Goal: Task Accomplishment & Management: Complete application form

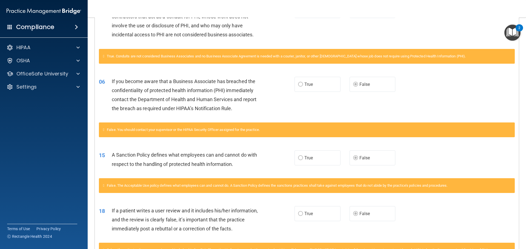
click at [316, 113] on div "06 If you become aware that a Business Associate has breached the confidentiali…" at bounding box center [307, 96] width 424 height 53
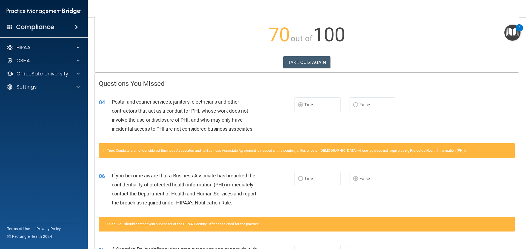
scroll to position [54, 0]
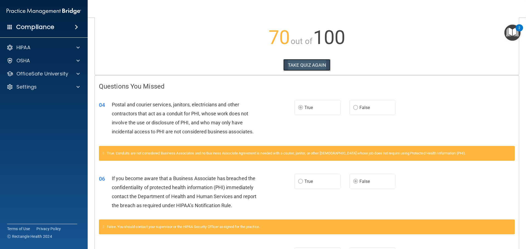
click at [321, 61] on button "TAKE QUIZ AGAIN" at bounding box center [306, 65] width 47 height 12
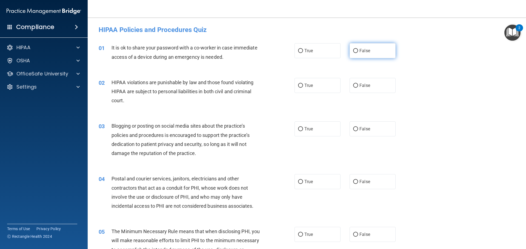
click at [359, 51] on span "False" at bounding box center [364, 50] width 11 height 5
click at [357, 51] on input "False" at bounding box center [355, 51] width 5 height 4
radio input "true"
click at [325, 89] on label "True" at bounding box center [317, 85] width 46 height 15
click at [303, 88] on input "True" at bounding box center [300, 86] width 5 height 4
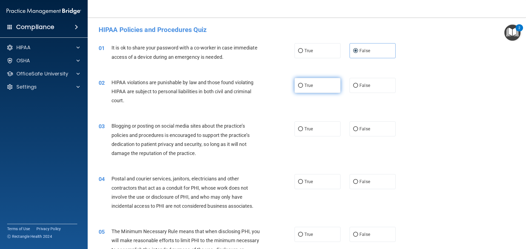
radio input "true"
click at [359, 126] on label "False" at bounding box center [372, 129] width 46 height 15
click at [358, 127] on input "False" at bounding box center [355, 129] width 5 height 4
radio input "true"
click at [342, 143] on div "03 Blogging or posting on social media sites about the practice’s policies and …" at bounding box center [306, 141] width 424 height 53
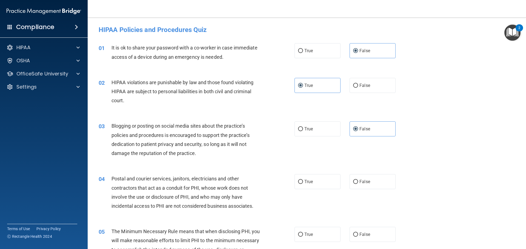
scroll to position [55, 0]
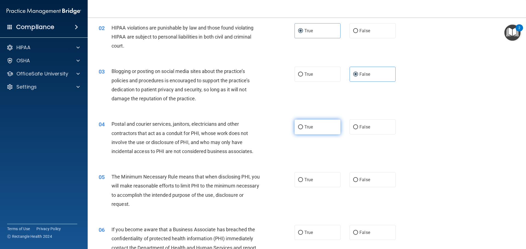
click at [325, 129] on label "True" at bounding box center [317, 127] width 46 height 15
click at [303, 129] on input "True" at bounding box center [300, 127] width 5 height 4
radio input "true"
click at [317, 148] on div "04 Postal and courier services, janitors, electricians and other contractors th…" at bounding box center [306, 139] width 424 height 53
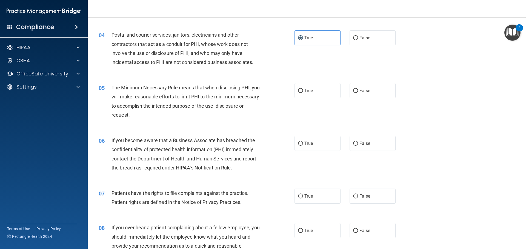
scroll to position [164, 0]
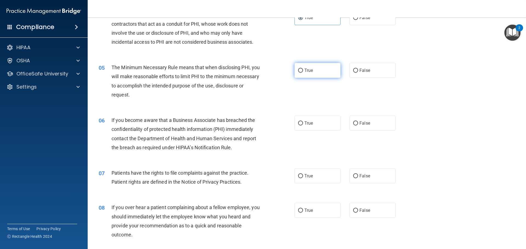
click at [306, 73] on label "True" at bounding box center [317, 70] width 46 height 15
click at [303, 73] on input "True" at bounding box center [300, 71] width 5 height 4
radio input "true"
click at [311, 101] on div "05 The Minimum Necessary Rule means that when disclosing PHI, you will make rea…" at bounding box center [306, 82] width 424 height 53
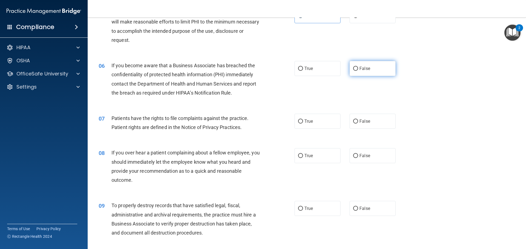
click at [375, 67] on label "False" at bounding box center [372, 68] width 46 height 15
click at [358, 67] on input "False" at bounding box center [355, 69] width 5 height 4
radio input "true"
click at [348, 93] on div "06 If you become aware that a Business Associate has breached the confidentiali…" at bounding box center [306, 80] width 424 height 53
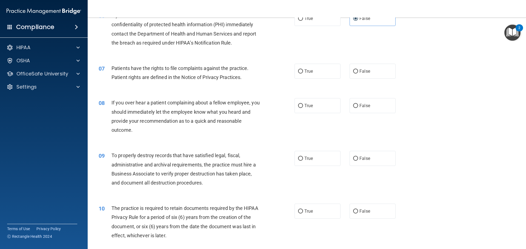
scroll to position [274, 0]
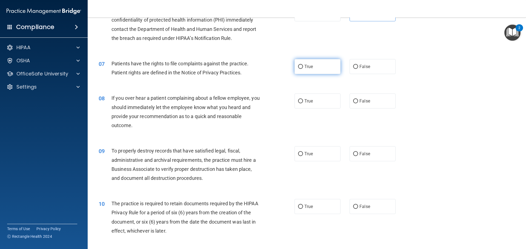
click at [313, 72] on label "True" at bounding box center [317, 66] width 46 height 15
click at [303, 69] on input "True" at bounding box center [300, 67] width 5 height 4
radio input "true"
click at [308, 86] on div "07 Patients have the rights to file complaints against the practice. Patient ri…" at bounding box center [306, 69] width 424 height 34
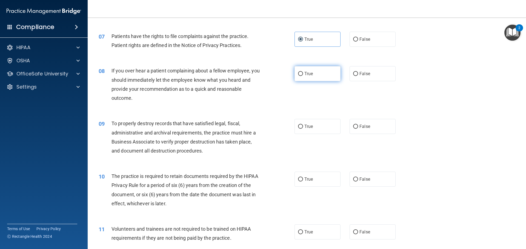
click at [310, 77] on label "True" at bounding box center [317, 73] width 46 height 15
click at [303, 76] on input "True" at bounding box center [300, 74] width 5 height 4
radio input "true"
click at [299, 97] on div "08 If you over hear a patient complaining about a fellow employee, you should i…" at bounding box center [196, 85] width 212 height 39
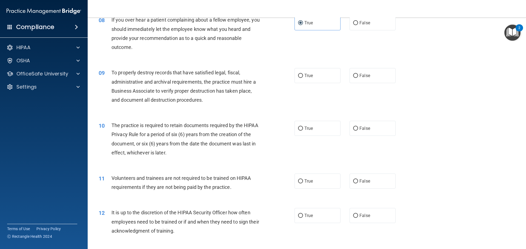
scroll to position [356, 0]
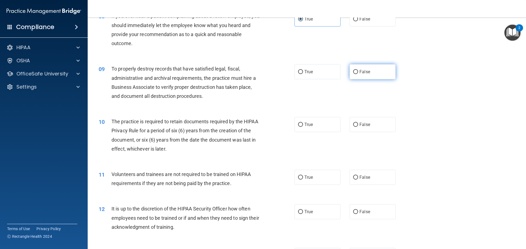
click at [345, 74] on div "True False" at bounding box center [349, 71] width 110 height 15
click at [353, 74] on input "False" at bounding box center [355, 72] width 5 height 4
radio input "true"
click at [340, 88] on div "09 To properly destroy records that have satisfied legal, fiscal, administrativ…" at bounding box center [306, 83] width 424 height 53
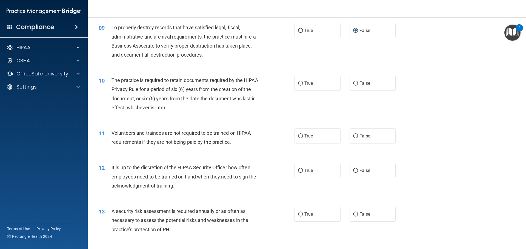
scroll to position [411, 0]
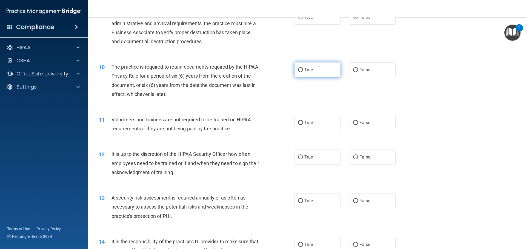
click at [295, 72] on label "True" at bounding box center [317, 69] width 46 height 15
click at [298, 72] on input "True" at bounding box center [300, 70] width 5 height 4
radio input "true"
click at [289, 99] on div "10 The practice is required to retain documents required by the HIPAA Privacy R…" at bounding box center [196, 81] width 212 height 39
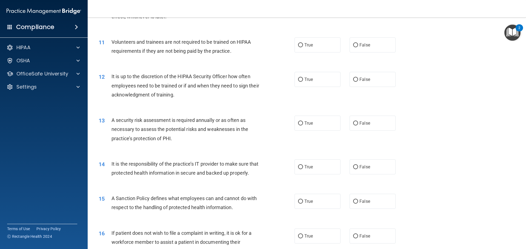
scroll to position [493, 0]
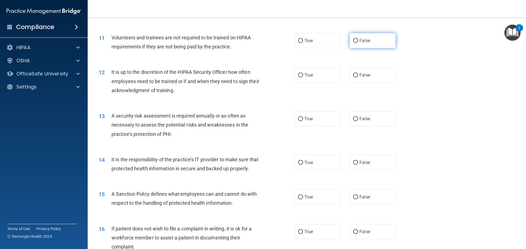
click at [359, 39] on span "False" at bounding box center [364, 40] width 11 height 5
click at [358, 39] on input "False" at bounding box center [355, 41] width 5 height 4
radio input "true"
click at [276, 53] on div "11 Volunteers and trainees are not required to be trained on HIPAA requirements…" at bounding box center [196, 43] width 212 height 21
click at [354, 74] on input "False" at bounding box center [355, 75] width 5 height 4
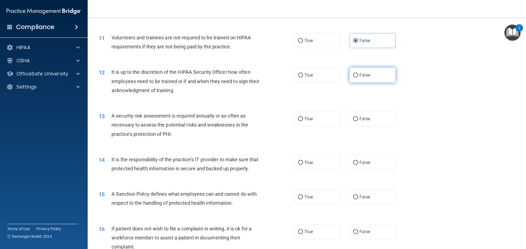
radio input "true"
click at [314, 96] on div "12 It is up to the discretion of the HIPAA Security Officer how often employees…" at bounding box center [306, 83] width 424 height 44
click at [327, 122] on label "True" at bounding box center [317, 118] width 46 height 15
click at [303, 121] on input "True" at bounding box center [300, 119] width 5 height 4
radio input "true"
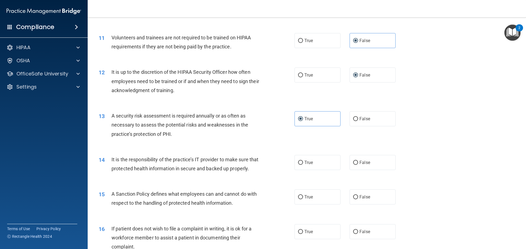
click at [290, 106] on div "13 A security risk assessment is required annually or as often as necessary to …" at bounding box center [306, 127] width 424 height 44
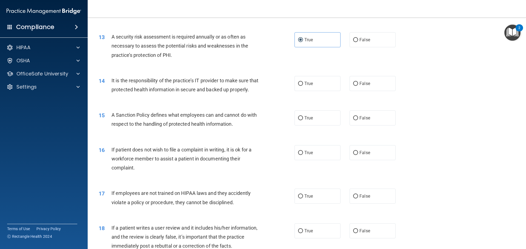
scroll to position [575, 0]
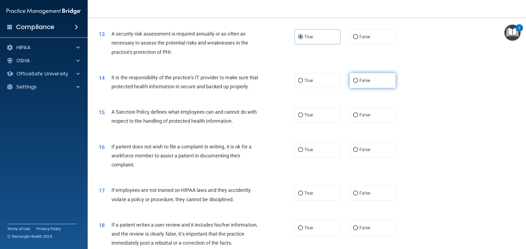
click at [349, 80] on label "False" at bounding box center [372, 80] width 46 height 15
click at [353, 80] on input "False" at bounding box center [355, 81] width 5 height 4
radio input "true"
click at [340, 98] on div "14 It is the responsibility of the practice’s IT provider to make sure that pro…" at bounding box center [306, 83] width 424 height 34
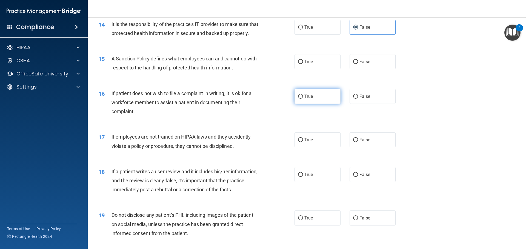
scroll to position [630, 0]
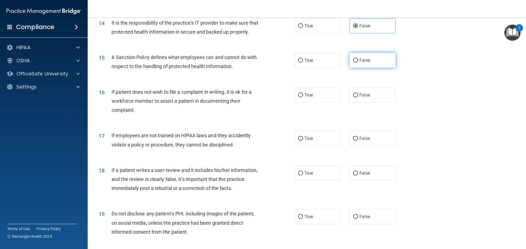
click at [359, 63] on span "False" at bounding box center [364, 60] width 11 height 5
click at [358, 63] on input "False" at bounding box center [355, 61] width 5 height 4
radio input "true"
click at [338, 80] on div "15 A Sanction Policy defines what employees can and cannot do with respect to t…" at bounding box center [306, 63] width 424 height 34
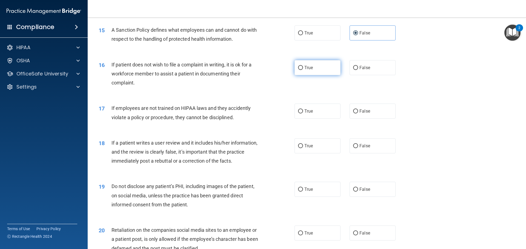
click at [321, 75] on label "True" at bounding box center [317, 67] width 46 height 15
click at [303, 70] on input "True" at bounding box center [300, 68] width 5 height 4
radio input "true"
click at [311, 95] on div "16 If patient does not wish to file a complaint in writing, it is ok for a work…" at bounding box center [306, 75] width 424 height 44
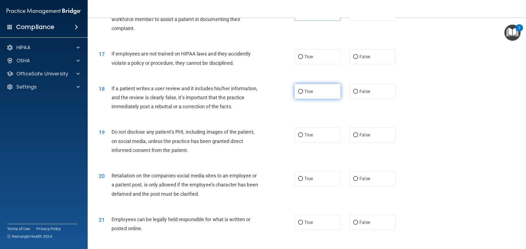
scroll to position [712, 0]
click at [392, 63] on div "True False" at bounding box center [349, 56] width 110 height 15
click at [376, 64] on label "False" at bounding box center [372, 56] width 46 height 15
click at [358, 59] on input "False" at bounding box center [355, 57] width 5 height 4
radio input "true"
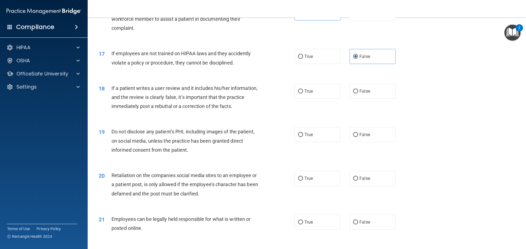
drag, startPoint x: 428, startPoint y: 75, endPoint x: 422, endPoint y: 76, distance: 6.2
click at [429, 75] on div "17 If employees are not trained on HIPAA laws and they accidently violate a pol…" at bounding box center [306, 59] width 424 height 34
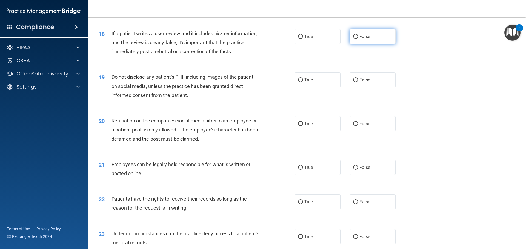
click at [350, 43] on label "False" at bounding box center [372, 36] width 46 height 15
click at [353, 39] on input "False" at bounding box center [355, 37] width 5 height 4
radio input "true"
click at [287, 59] on div "18 If a patient writes a user review and it includes his/her information, and t…" at bounding box center [196, 44] width 212 height 30
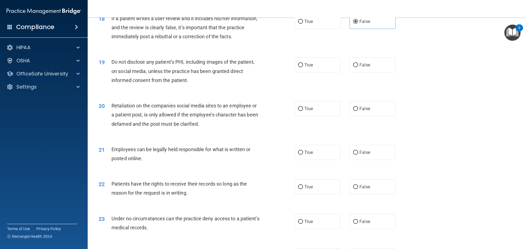
scroll to position [794, 0]
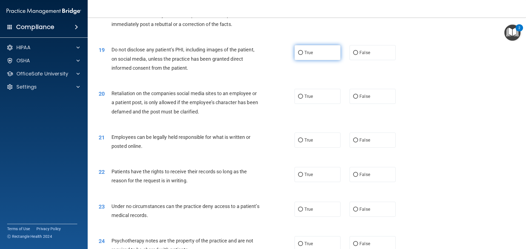
click at [307, 55] on span "True" at bounding box center [308, 52] width 8 height 5
click at [303, 55] on input "True" at bounding box center [300, 53] width 5 height 4
radio input "true"
click at [289, 75] on div "19 Do not disclose any patient’s PHI, including images of the patient, on socia…" at bounding box center [196, 60] width 212 height 30
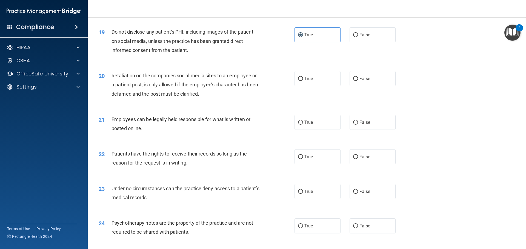
scroll to position [821, 0]
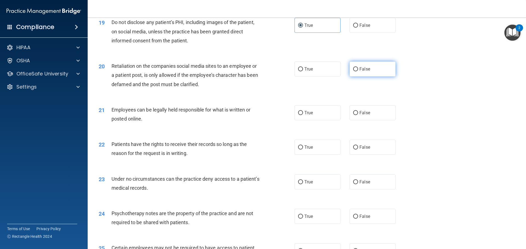
click at [369, 77] on label "False" at bounding box center [372, 69] width 46 height 15
click at [358, 71] on input "False" at bounding box center [355, 69] width 5 height 4
radio input "true"
click at [274, 92] on div "20 Retaliation on the companies social media sites to an employee or a patient …" at bounding box center [196, 77] width 212 height 30
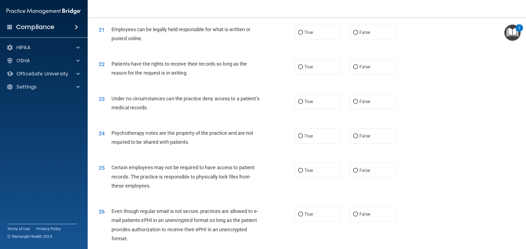
scroll to position [903, 0]
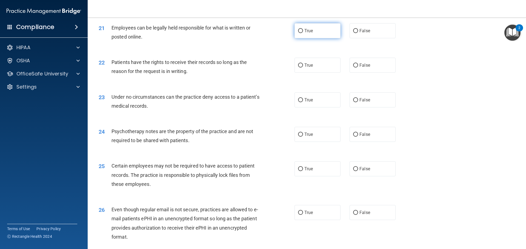
click at [316, 38] on label "True" at bounding box center [317, 30] width 46 height 15
click at [303, 33] on input "True" at bounding box center [300, 31] width 5 height 4
radio input "true"
click at [266, 51] on div "21 Employees can be legally held responsible for what is written or posted onli…" at bounding box center [306, 33] width 424 height 34
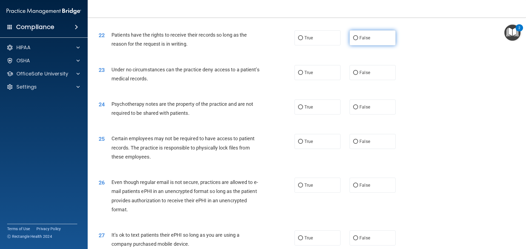
click at [355, 45] on label "False" at bounding box center [372, 37] width 46 height 15
click at [355, 40] on input "False" at bounding box center [355, 38] width 5 height 4
radio input "true"
click at [277, 51] on div "22 Patients have the rights to receive their records so long as the reason for …" at bounding box center [196, 40] width 212 height 21
click at [309, 115] on label "True" at bounding box center [317, 107] width 46 height 15
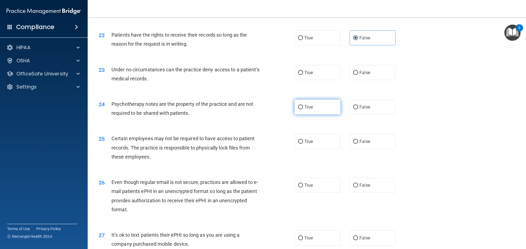
click at [303, 109] on input "True" at bounding box center [300, 107] width 5 height 4
radio input "true"
click at [271, 120] on div "24 Psychotherapy notes are the property of the practice and are not required to…" at bounding box center [196, 110] width 212 height 21
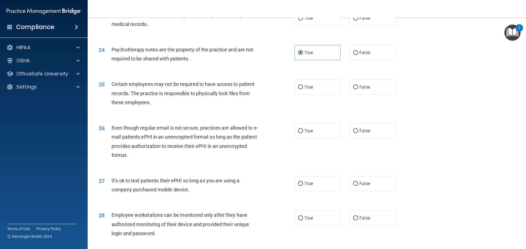
scroll to position [985, 0]
click at [305, 90] on span "True" at bounding box center [308, 86] width 8 height 5
click at [303, 89] on input "True" at bounding box center [300, 87] width 5 height 4
radio input "true"
click at [279, 109] on div "25 Certain employees may not be required to have access to patient records. The…" at bounding box center [196, 94] width 212 height 30
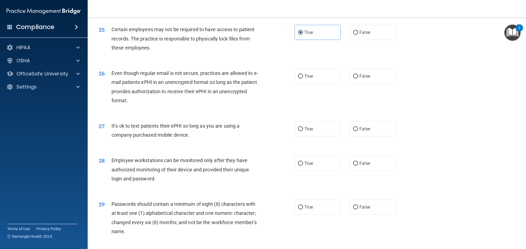
scroll to position [1040, 0]
click at [296, 83] on label "True" at bounding box center [317, 75] width 46 height 15
click at [298, 78] on input "True" at bounding box center [300, 76] width 5 height 4
radio input "true"
click at [278, 104] on div "26 Even though regular email is not secure, practices are allowed to e-mail pat…" at bounding box center [196, 87] width 212 height 39
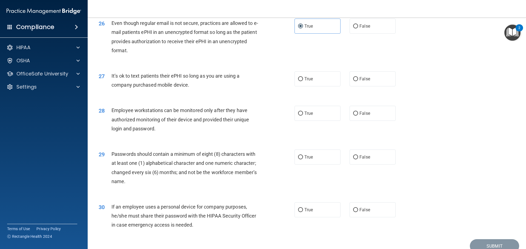
scroll to position [1095, 0]
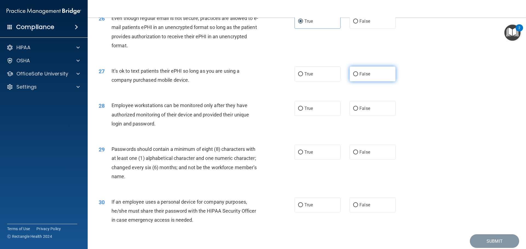
click at [379, 82] on label "False" at bounding box center [372, 74] width 46 height 15
click at [358, 76] on input "False" at bounding box center [355, 74] width 5 height 4
radio input "true"
click at [315, 104] on div "28 Employee workstations can be monitored only after they have authorized monit…" at bounding box center [306, 116] width 424 height 44
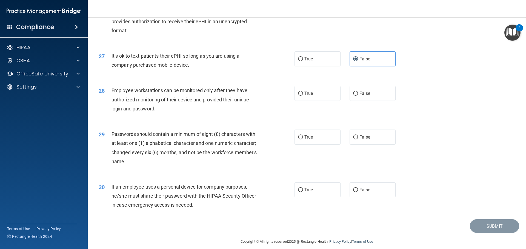
scroll to position [1125, 0]
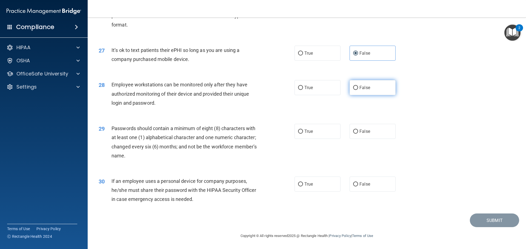
click at [370, 87] on label "False" at bounding box center [372, 87] width 46 height 15
click at [358, 87] on input "False" at bounding box center [355, 88] width 5 height 4
radio input "true"
click at [332, 102] on div "28 Employee workstations can be monitored only after they have authorized monit…" at bounding box center [306, 95] width 424 height 44
click at [304, 134] on span "True" at bounding box center [308, 131] width 8 height 5
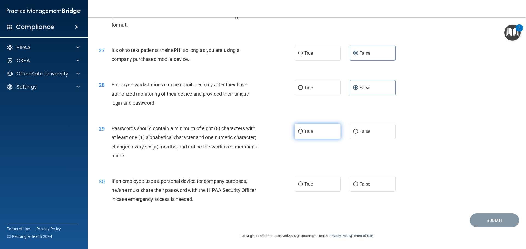
click at [302, 134] on input "True" at bounding box center [300, 132] width 5 height 4
radio input "true"
click at [289, 159] on div "29 Passwords should contain a minimum of eight (8) characters with at least one…" at bounding box center [196, 143] width 212 height 39
click at [361, 183] on span "False" at bounding box center [364, 184] width 11 height 5
click at [358, 183] on input "False" at bounding box center [355, 185] width 5 height 4
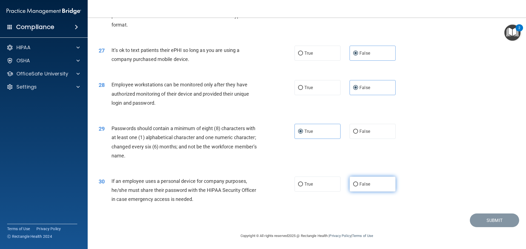
radio input "true"
click at [460, 200] on div "30 If an employee uses a personal device for company purposes, he/she must shar…" at bounding box center [306, 192] width 424 height 44
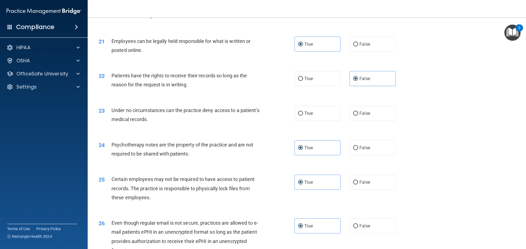
scroll to position [851, 0]
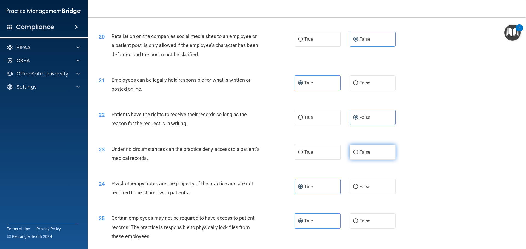
click at [356, 160] on label "False" at bounding box center [372, 152] width 46 height 15
click at [356, 155] on input "False" at bounding box center [355, 153] width 5 height 4
radio input "true"
click at [427, 168] on div "23 Under no circumstances can the practice deny access to a patient’s medical r…" at bounding box center [306, 155] width 424 height 34
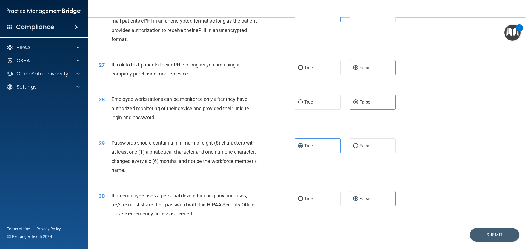
scroll to position [1125, 0]
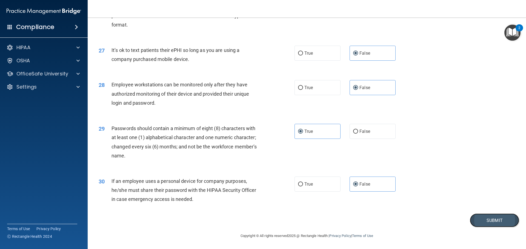
click at [499, 224] on button "Submit" at bounding box center [493, 221] width 49 height 14
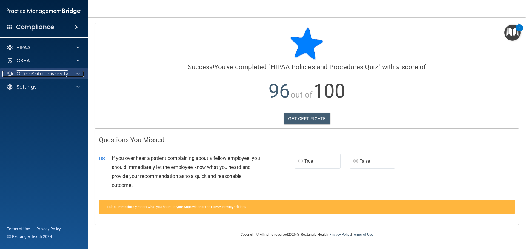
click at [42, 72] on p "OfficeSafe University" at bounding box center [42, 74] width 52 height 7
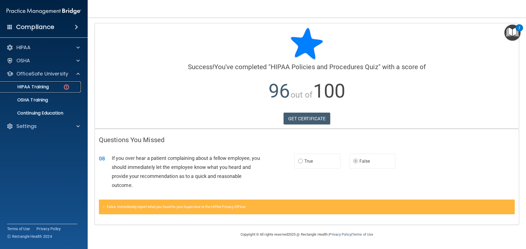
click at [48, 88] on p "HIPAA Training" at bounding box center [26, 86] width 45 height 5
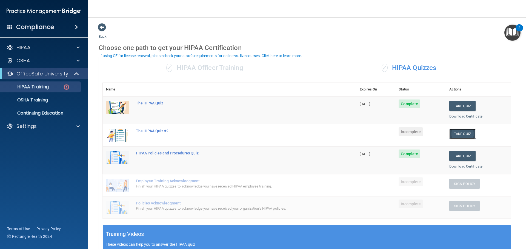
click at [456, 134] on button "Take Quiz" at bounding box center [462, 134] width 26 height 10
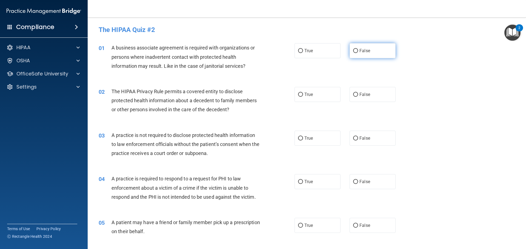
click at [380, 52] on label "False" at bounding box center [372, 50] width 46 height 15
click at [358, 52] on input "False" at bounding box center [355, 51] width 5 height 4
radio input "true"
click at [335, 95] on label "True" at bounding box center [317, 94] width 46 height 15
click at [303, 95] on input "True" at bounding box center [300, 95] width 5 height 4
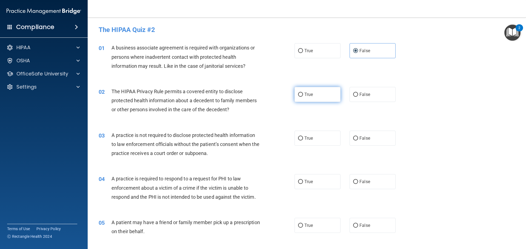
radio input "true"
click at [303, 117] on div "02 The HIPAA Privacy Rule permits a covered entity to disclose protected health…" at bounding box center [306, 102] width 424 height 44
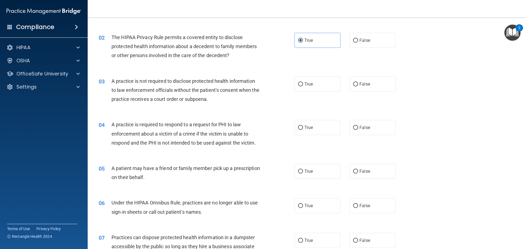
scroll to position [55, 0]
click at [361, 85] on span "False" at bounding box center [364, 83] width 11 height 5
click at [358, 85] on input "False" at bounding box center [355, 84] width 5 height 4
radio input "true"
click at [317, 107] on div "03 A practice is not required to disclose protected health information to law e…" at bounding box center [306, 91] width 424 height 44
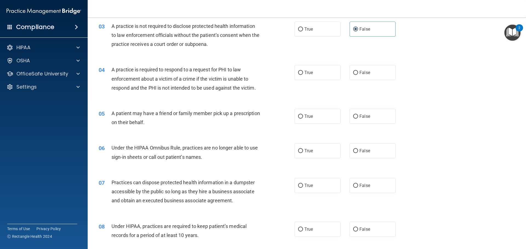
scroll to position [109, 0]
click at [300, 75] on input "True" at bounding box center [300, 73] width 5 height 4
radio input "true"
click at [299, 97] on div "04 A practice is required to respond to a request for PHI to law enforcement ab…" at bounding box center [306, 80] width 424 height 44
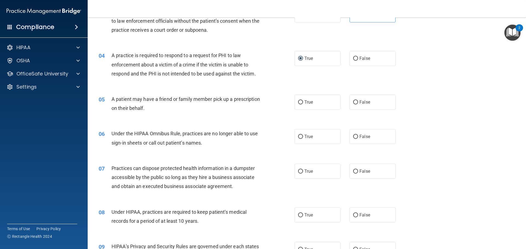
scroll to position [137, 0]
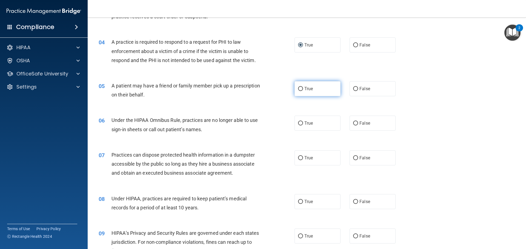
click at [302, 91] on label "True" at bounding box center [317, 88] width 46 height 15
click at [302, 91] on input "True" at bounding box center [300, 89] width 5 height 4
radio input "true"
click at [256, 97] on div "A patient may have a friend or family member pick up a prescription on their be…" at bounding box center [187, 90] width 153 height 18
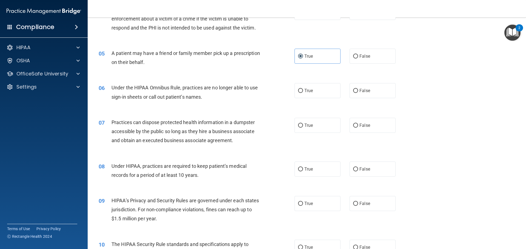
scroll to position [192, 0]
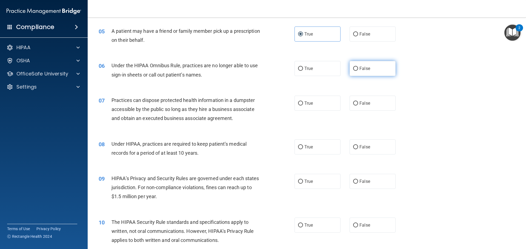
click at [349, 72] on label "False" at bounding box center [372, 68] width 46 height 15
click at [353, 71] on input "False" at bounding box center [355, 69] width 5 height 4
radio input "true"
click at [264, 76] on div "06 Under the HIPAA Omnibus Rule, practices are no longer able to use sign-in sh…" at bounding box center [196, 71] width 212 height 21
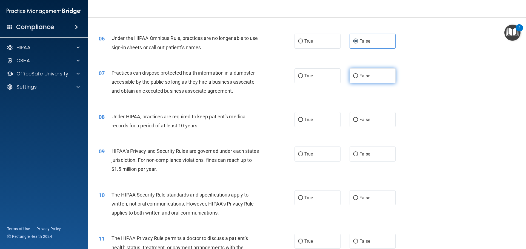
click at [362, 77] on span "False" at bounding box center [364, 75] width 11 height 5
click at [358, 77] on input "False" at bounding box center [355, 76] width 5 height 4
radio input "true"
click at [292, 99] on div "07 Practices can dispose protected health information in a dumpster accessible …" at bounding box center [306, 84] width 424 height 44
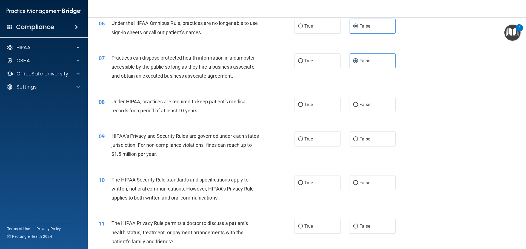
scroll to position [246, 0]
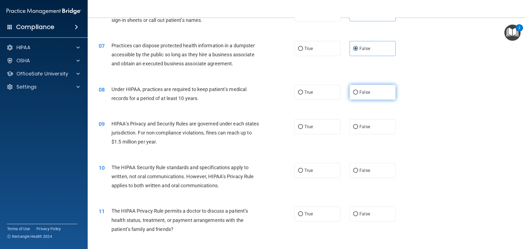
click at [360, 96] on label "False" at bounding box center [372, 92] width 46 height 15
click at [358, 95] on input "False" at bounding box center [355, 93] width 5 height 4
radio input "true"
click at [265, 104] on div "08 Under HIPAA, practices are required to keep patient’s medical records for a …" at bounding box center [196, 95] width 212 height 21
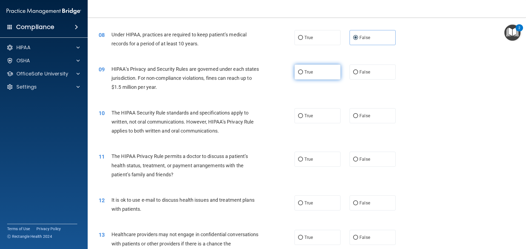
click at [309, 76] on label "True" at bounding box center [317, 72] width 46 height 15
click at [303, 74] on input "True" at bounding box center [300, 72] width 5 height 4
radio input "true"
click at [275, 96] on div "09 HIPAA’s Privacy and Security Rules are governed under each states jurisdicti…" at bounding box center [306, 80] width 424 height 44
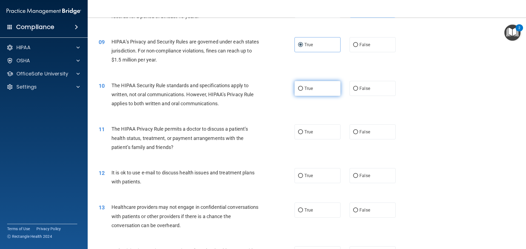
click at [316, 93] on label "True" at bounding box center [317, 88] width 46 height 15
click at [303, 91] on input "True" at bounding box center [300, 89] width 5 height 4
radio input "true"
click at [267, 104] on div "10 The HIPAA Security Rule standards and specifications apply to written, not o…" at bounding box center [196, 96] width 212 height 30
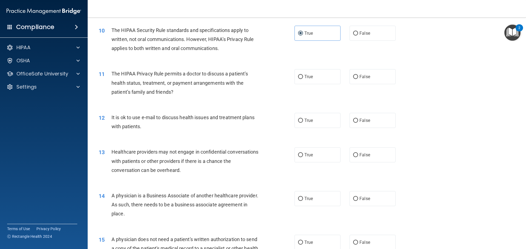
scroll to position [383, 0]
click at [369, 75] on label "False" at bounding box center [372, 77] width 46 height 15
click at [358, 76] on input "False" at bounding box center [355, 78] width 5 height 4
radio input "true"
click at [319, 99] on div "11 The HIPAA Privacy Rule permits a doctor to discuss a patient’s health status…" at bounding box center [306, 85] width 424 height 44
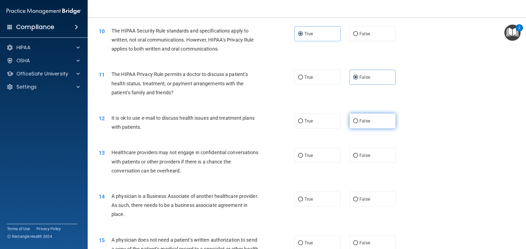
click at [387, 127] on label "False" at bounding box center [372, 121] width 46 height 15
click at [358, 123] on input "False" at bounding box center [355, 121] width 5 height 4
radio input "true"
click at [417, 118] on div "12 It is ok to use e-mail to discuss health issues and treatment plans with pat…" at bounding box center [306, 124] width 424 height 34
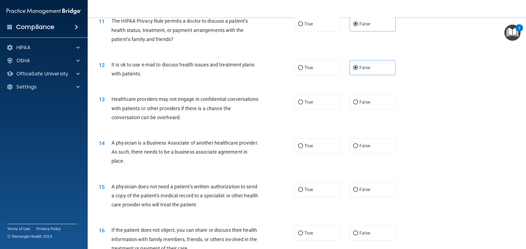
scroll to position [438, 0]
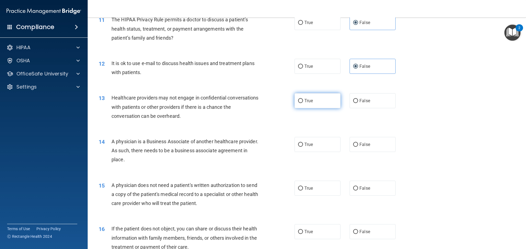
click at [304, 106] on label "True" at bounding box center [317, 100] width 46 height 15
click at [303, 103] on input "True" at bounding box center [300, 101] width 5 height 4
radio input "true"
click at [281, 120] on div "13 Healthcare providers may not engage in confidential conversations with patie…" at bounding box center [196, 108] width 212 height 30
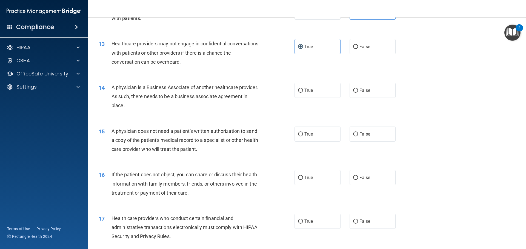
scroll to position [493, 0]
click at [308, 92] on span "True" at bounding box center [308, 89] width 8 height 5
click at [303, 92] on input "True" at bounding box center [300, 90] width 5 height 4
radio input "true"
click at [250, 108] on div "A physician is a Business Associate of another healthcare provider. As such, th…" at bounding box center [187, 95] width 153 height 27
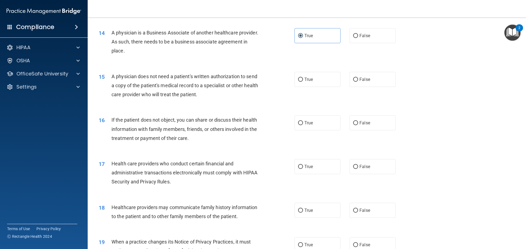
scroll to position [547, 0]
click at [359, 83] on label "False" at bounding box center [372, 78] width 46 height 15
click at [358, 81] on input "False" at bounding box center [355, 79] width 5 height 4
radio input "true"
click at [263, 95] on div "15 A physician does not need a patient's written authorization to send a copy o…" at bounding box center [196, 86] width 212 height 30
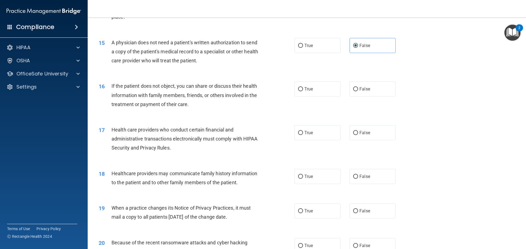
scroll to position [575, 0]
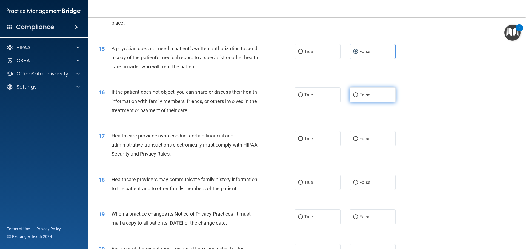
click at [359, 93] on span "False" at bounding box center [364, 95] width 11 height 5
click at [358, 93] on input "False" at bounding box center [355, 95] width 5 height 4
radio input "true"
click at [299, 122] on div "16 If the patient does not object, you can share or discuss their health inform…" at bounding box center [306, 103] width 424 height 44
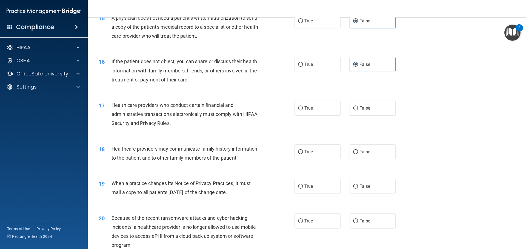
scroll to position [602, 0]
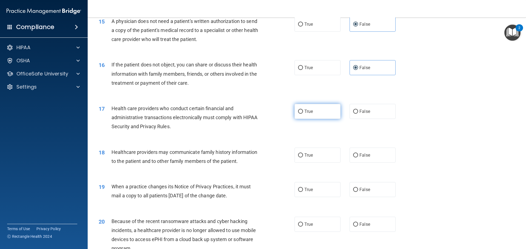
click at [304, 116] on label "True" at bounding box center [317, 111] width 46 height 15
click at [303, 114] on input "True" at bounding box center [300, 112] width 5 height 4
radio input "true"
click at [274, 134] on div "17 Health care providers who conduct certain financial and administrative trans…" at bounding box center [306, 119] width 424 height 44
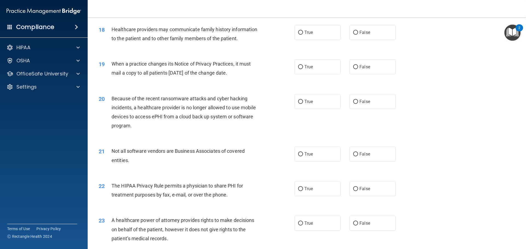
scroll to position [712, 0]
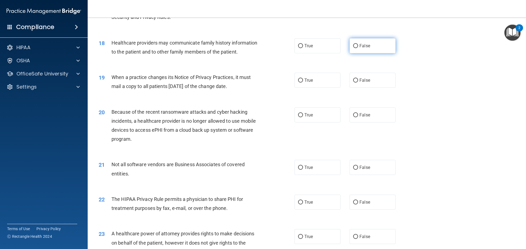
click at [359, 49] on label "False" at bounding box center [372, 45] width 46 height 15
click at [358, 48] on input "False" at bounding box center [355, 46] width 5 height 4
radio input "true"
click at [295, 83] on label "True" at bounding box center [317, 80] width 46 height 15
click at [298, 83] on input "True" at bounding box center [300, 81] width 5 height 4
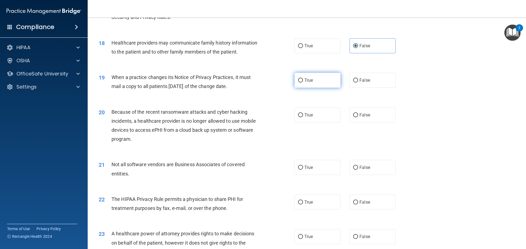
radio input "true"
click at [265, 86] on div "19 When a practice changes its Notice of Privacy Practices, it must mail a copy…" at bounding box center [196, 83] width 212 height 21
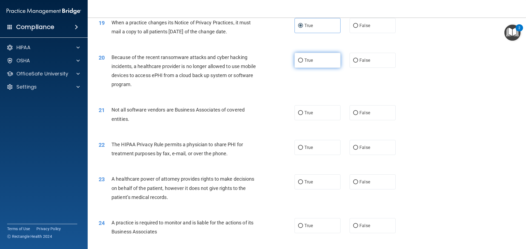
click at [300, 58] on label "True" at bounding box center [317, 60] width 46 height 15
click at [300, 59] on input "True" at bounding box center [300, 61] width 5 height 4
radio input "true"
click at [273, 80] on div "20 Because of the recent ransomware attacks and cyber hacking incidents, a heal…" at bounding box center [196, 72] width 212 height 39
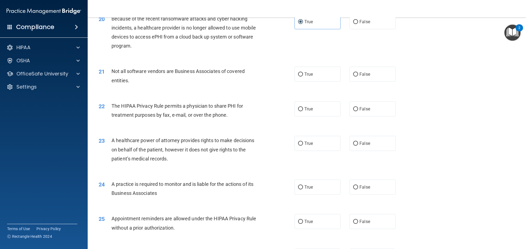
scroll to position [794, 0]
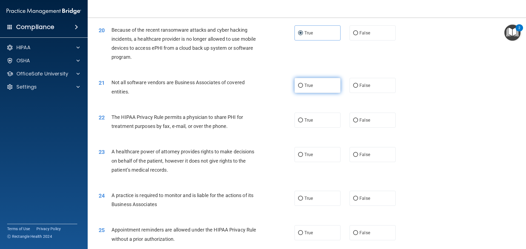
click at [321, 90] on label "True" at bounding box center [317, 85] width 46 height 15
click at [303, 88] on input "True" at bounding box center [300, 86] width 5 height 4
radio input "true"
click at [267, 100] on div "21 Not all software vendors are Business Associates of covered entities. True F…" at bounding box center [306, 88] width 424 height 34
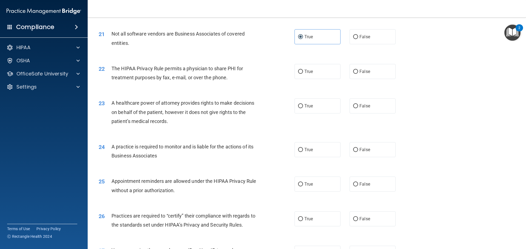
scroll to position [849, 0]
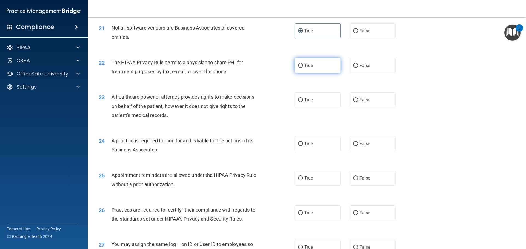
click at [308, 65] on span "True" at bounding box center [308, 65] width 8 height 5
click at [303, 65] on input "True" at bounding box center [300, 66] width 5 height 4
radio input "true"
click at [279, 71] on div "22 The HIPAA Privacy Rule permits a physician to share PHI for treatment purpos…" at bounding box center [196, 68] width 212 height 21
click at [363, 62] on label "False" at bounding box center [372, 65] width 46 height 15
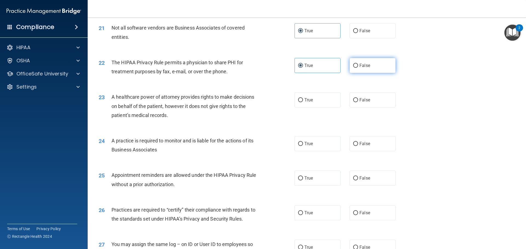
click at [358, 64] on input "False" at bounding box center [355, 66] width 5 height 4
radio input "true"
radio input "false"
click at [257, 74] on div "The HIPAA Privacy Rule permits a physician to share PHI for treatment purposes …" at bounding box center [187, 67] width 153 height 18
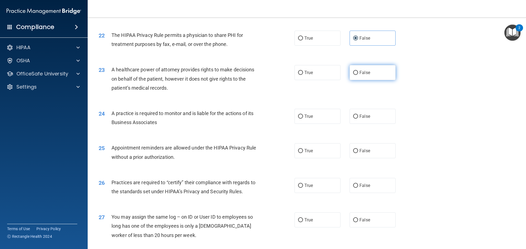
click at [368, 75] on label "False" at bounding box center [372, 72] width 46 height 15
click at [358, 75] on input "False" at bounding box center [355, 73] width 5 height 4
radio input "true"
click at [331, 73] on label "True" at bounding box center [317, 72] width 46 height 15
click at [303, 73] on input "True" at bounding box center [300, 73] width 5 height 4
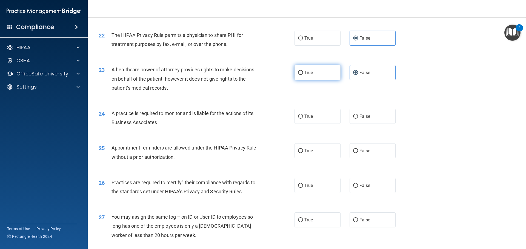
radio input "true"
radio input "false"
click at [314, 92] on div "23 A healthcare power of attorney provides rights to make decisions on behalf o…" at bounding box center [306, 80] width 424 height 44
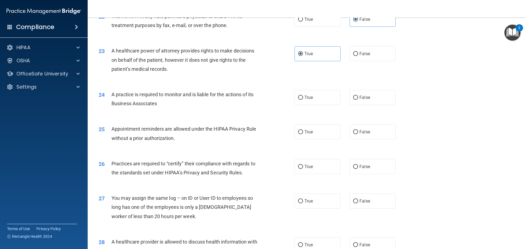
scroll to position [903, 0]
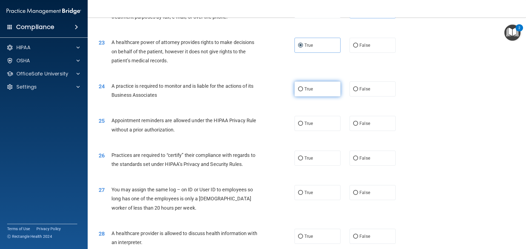
click at [298, 93] on label "True" at bounding box center [317, 89] width 46 height 15
click at [298, 91] on input "True" at bounding box center [300, 89] width 5 height 4
radio input "true"
click at [273, 95] on div "24 A practice is required to monitor and is liable for the actions of its Busin…" at bounding box center [196, 92] width 212 height 21
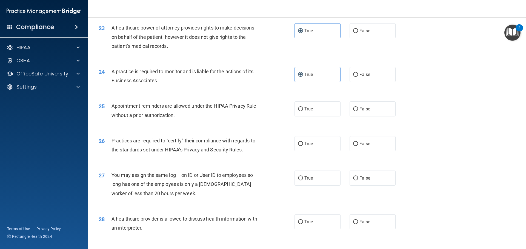
scroll to position [931, 0]
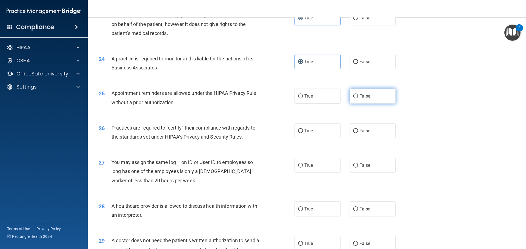
click at [380, 99] on label "False" at bounding box center [372, 96] width 46 height 15
click at [358, 99] on input "False" at bounding box center [355, 96] width 5 height 4
radio input "true"
click at [263, 110] on div "25 Appointment reminders are allowed under the HIPAA Privacy Rule without a pri…" at bounding box center [306, 99] width 424 height 34
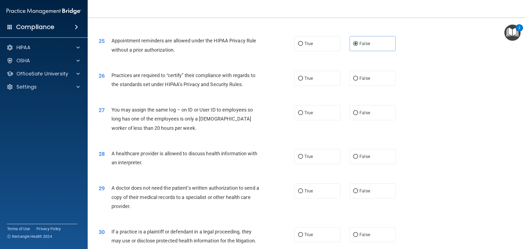
scroll to position [985, 0]
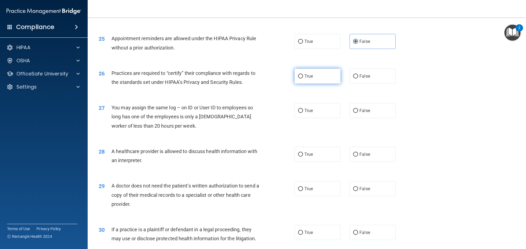
click at [298, 82] on label "True" at bounding box center [317, 76] width 46 height 15
click at [298, 79] on input "True" at bounding box center [300, 76] width 5 height 4
radio input "true"
click at [275, 92] on div "26 Practices are required to “certify” their compliance with regards to the sta…" at bounding box center [306, 79] width 424 height 34
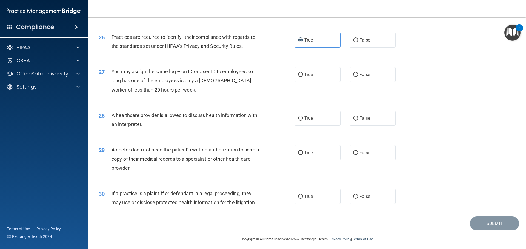
scroll to position [1025, 0]
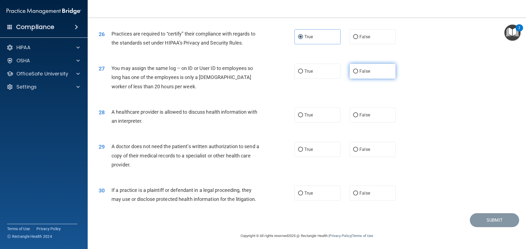
click at [363, 73] on span "False" at bounding box center [364, 71] width 11 height 5
click at [358, 73] on input "False" at bounding box center [355, 72] width 5 height 4
radio input "true"
click at [275, 94] on div "27 You may assign the same log – on ID or User ID to employees so long has one …" at bounding box center [306, 79] width 424 height 44
click at [307, 115] on span "True" at bounding box center [308, 115] width 8 height 5
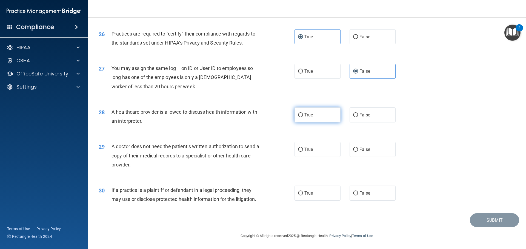
click at [303, 115] on input "True" at bounding box center [300, 115] width 5 height 4
radio input "true"
click at [259, 123] on div "A healthcare provider is allowed to discuss health information with an interpre…" at bounding box center [187, 117] width 153 height 18
click at [359, 149] on span "False" at bounding box center [364, 149] width 11 height 5
click at [358, 149] on input "False" at bounding box center [355, 150] width 5 height 4
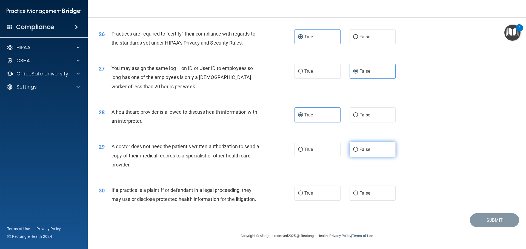
radio input "true"
click at [255, 180] on div "30 If a practice is a plaintiff or defendant in a legal proceeding, they may us…" at bounding box center [306, 196] width 424 height 34
drag, startPoint x: 358, startPoint y: 195, endPoint x: 365, endPoint y: 195, distance: 7.1
click at [359, 195] on span "False" at bounding box center [364, 193] width 11 height 5
click at [358, 195] on input "False" at bounding box center [355, 194] width 5 height 4
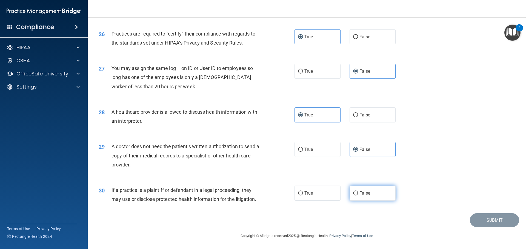
radio input "true"
click at [477, 217] on button "Submit" at bounding box center [493, 221] width 49 height 14
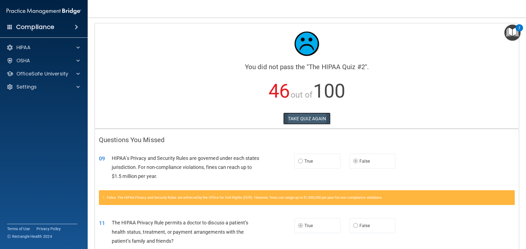
click at [303, 118] on button "TAKE QUIZ AGAIN" at bounding box center [306, 119] width 47 height 12
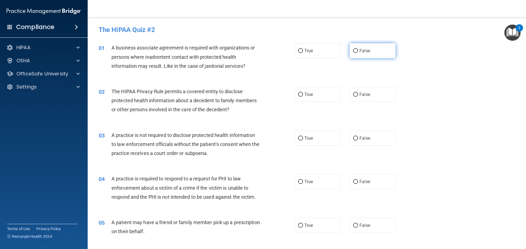
click at [357, 47] on label "False" at bounding box center [372, 50] width 46 height 15
click at [357, 49] on input "False" at bounding box center [355, 51] width 5 height 4
radio input "true"
click at [306, 96] on span "True" at bounding box center [308, 94] width 8 height 5
click at [303, 96] on input "True" at bounding box center [300, 95] width 5 height 4
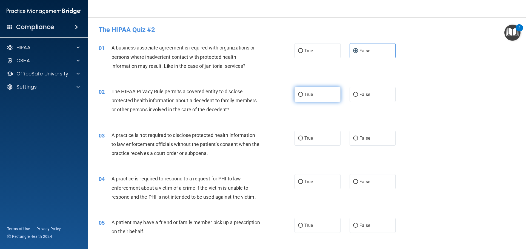
radio input "true"
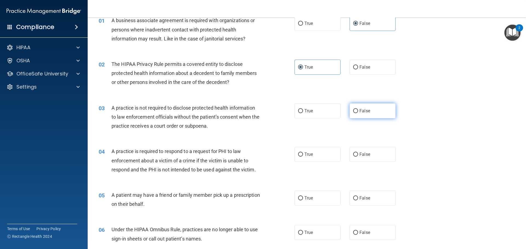
click at [359, 112] on span "False" at bounding box center [364, 110] width 11 height 5
click at [357, 112] on input "False" at bounding box center [355, 111] width 5 height 4
radio input "true"
click at [331, 128] on div "03 A practice is not required to disclose protected health information to law e…" at bounding box center [306, 119] width 424 height 44
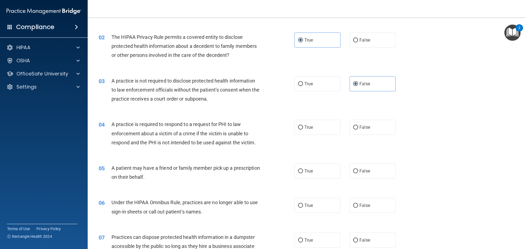
scroll to position [55, 0]
click at [300, 126] on input "True" at bounding box center [300, 127] width 5 height 4
radio input "true"
click at [272, 126] on div "04 A practice is required to respond to a request for PHI to law enforcement ab…" at bounding box center [196, 135] width 212 height 30
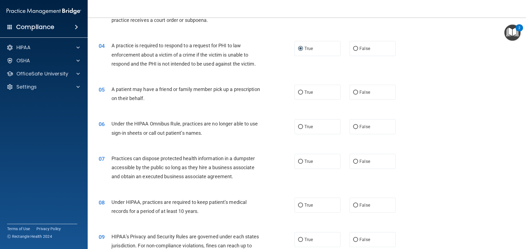
scroll to position [137, 0]
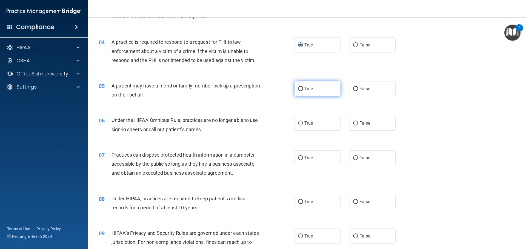
click at [304, 86] on span "True" at bounding box center [308, 88] width 8 height 5
click at [303, 87] on input "True" at bounding box center [300, 89] width 5 height 4
radio input "true"
click at [355, 122] on label "False" at bounding box center [372, 123] width 46 height 15
click at [355, 122] on input "False" at bounding box center [355, 124] width 5 height 4
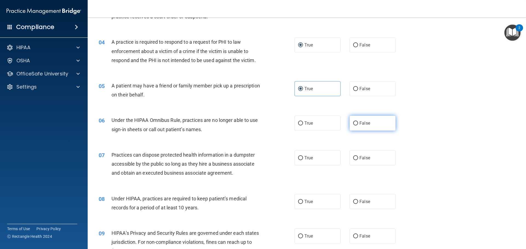
radio input "true"
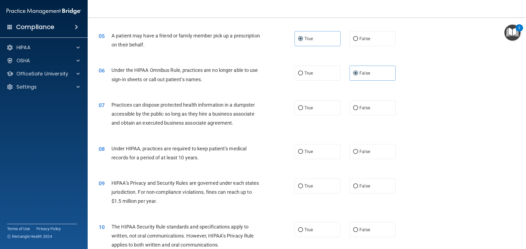
scroll to position [192, 0]
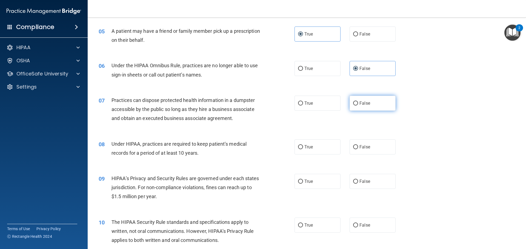
click at [354, 105] on input "False" at bounding box center [355, 104] width 5 height 4
radio input "true"
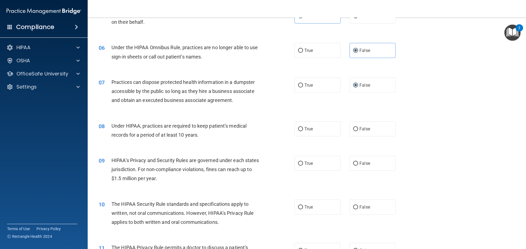
scroll to position [219, 0]
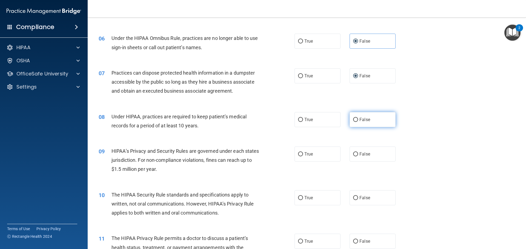
click at [360, 122] on span "False" at bounding box center [364, 119] width 11 height 5
click at [358, 122] on input "False" at bounding box center [355, 120] width 5 height 4
radio input "true"
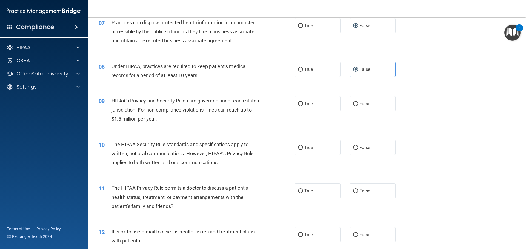
scroll to position [274, 0]
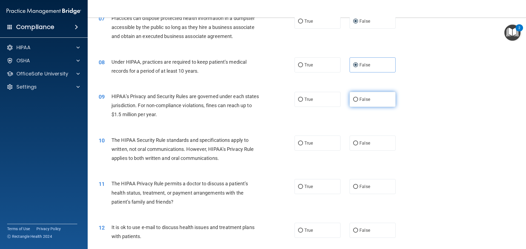
click at [359, 104] on label "False" at bounding box center [372, 99] width 46 height 15
click at [358, 102] on input "False" at bounding box center [355, 100] width 5 height 4
radio input "true"
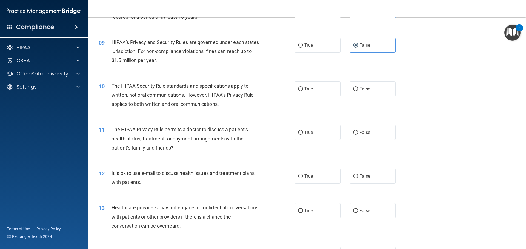
scroll to position [328, 0]
click at [305, 90] on span "True" at bounding box center [308, 88] width 8 height 5
click at [303, 90] on input "True" at bounding box center [300, 89] width 5 height 4
radio input "true"
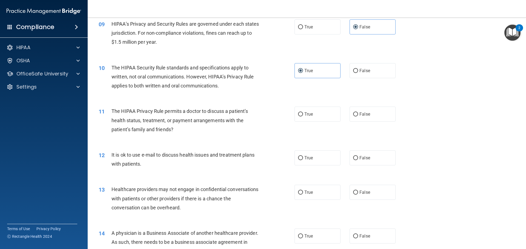
scroll to position [356, 0]
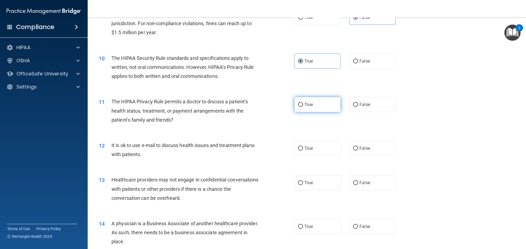
click at [307, 109] on label "True" at bounding box center [317, 104] width 46 height 15
click at [303, 107] on input "True" at bounding box center [300, 105] width 5 height 4
radio input "true"
click at [356, 107] on label "False" at bounding box center [372, 104] width 46 height 15
click at [356, 107] on input "False" at bounding box center [355, 105] width 5 height 4
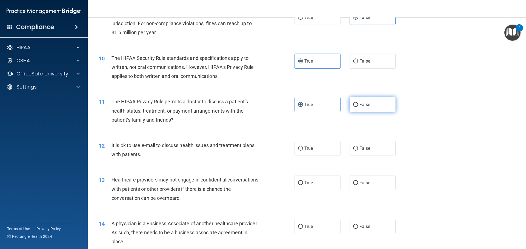
radio input "true"
radio input "false"
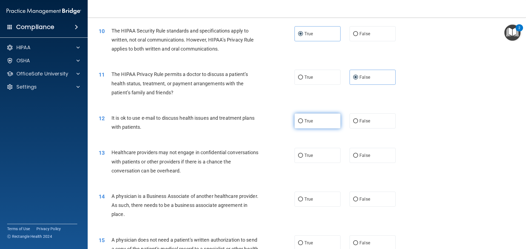
click at [305, 124] on label "True" at bounding box center [317, 121] width 46 height 15
click at [303, 123] on input "True" at bounding box center [300, 121] width 5 height 4
radio input "true"
click at [359, 155] on span "False" at bounding box center [364, 155] width 11 height 5
click at [358, 155] on input "False" at bounding box center [355, 156] width 5 height 4
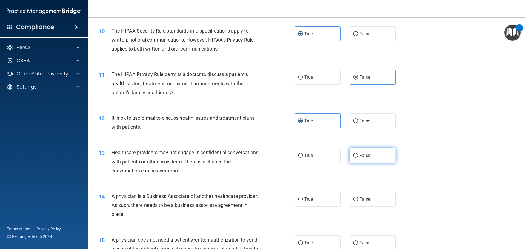
radio input "true"
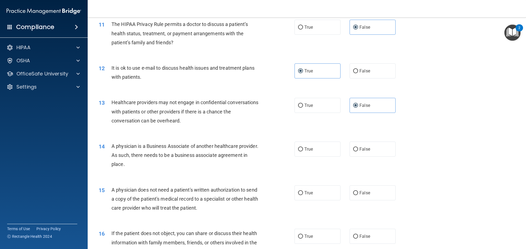
scroll to position [438, 0]
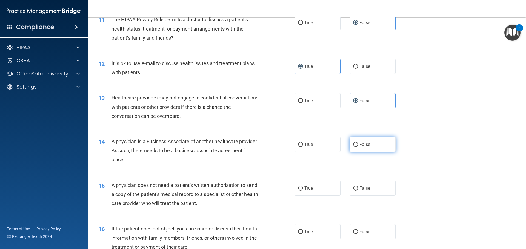
click at [360, 146] on span "False" at bounding box center [364, 144] width 11 height 5
click at [358, 146] on input "False" at bounding box center [355, 145] width 5 height 4
radio input "true"
click at [276, 154] on div "14 A physician is a Business Associate of another healthcare provider. As such,…" at bounding box center [196, 152] width 212 height 30
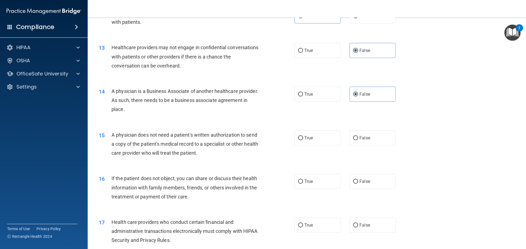
scroll to position [493, 0]
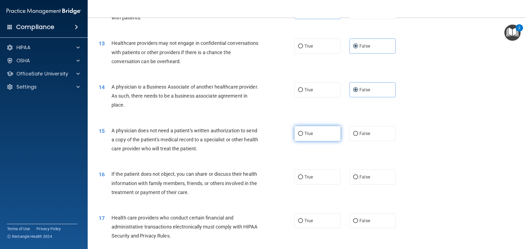
click at [304, 138] on label "True" at bounding box center [317, 133] width 46 height 15
click at [303, 136] on input "True" at bounding box center [300, 134] width 5 height 4
radio input "true"
click at [273, 151] on div "15 A physician does not need a patient's written authorization to send a copy o…" at bounding box center [196, 141] width 212 height 30
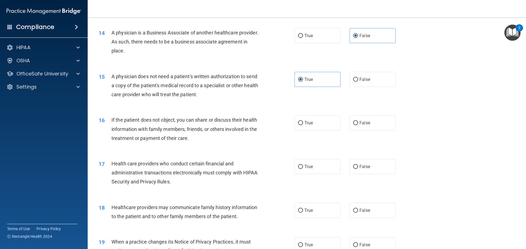
scroll to position [547, 0]
click at [308, 129] on label "True" at bounding box center [317, 122] width 46 height 15
click at [303, 125] on input "True" at bounding box center [300, 123] width 5 height 4
radio input "true"
click at [255, 146] on div "16 If the patient does not object, you can share or discuss their health inform…" at bounding box center [306, 130] width 424 height 44
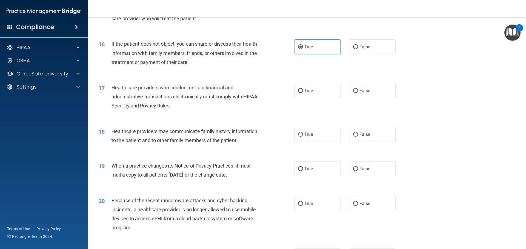
scroll to position [630, 0]
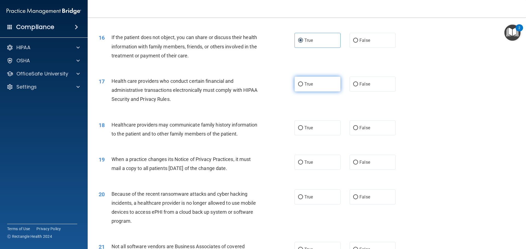
click at [298, 88] on label "True" at bounding box center [317, 84] width 46 height 15
click at [298, 86] on input "True" at bounding box center [300, 84] width 5 height 4
radio input "true"
click at [289, 104] on div "17 Health care providers who conduct certain financial and administrative trans…" at bounding box center [196, 92] width 212 height 30
click at [359, 128] on span "False" at bounding box center [364, 127] width 11 height 5
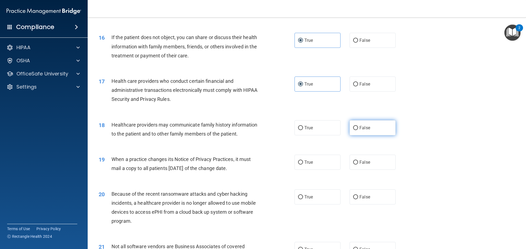
click at [358, 128] on input "False" at bounding box center [355, 128] width 5 height 4
radio input "true"
click at [292, 108] on div "17 Health care providers who conduct certain financial and administrative trans…" at bounding box center [306, 92] width 424 height 44
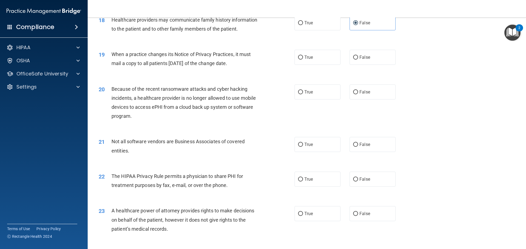
scroll to position [739, 0]
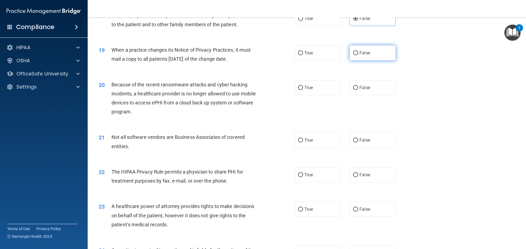
click at [364, 51] on span "False" at bounding box center [364, 52] width 11 height 5
click at [358, 51] on input "False" at bounding box center [355, 53] width 5 height 4
radio input "true"
click at [351, 92] on label "False" at bounding box center [372, 87] width 46 height 15
click at [353, 90] on input "False" at bounding box center [355, 88] width 5 height 4
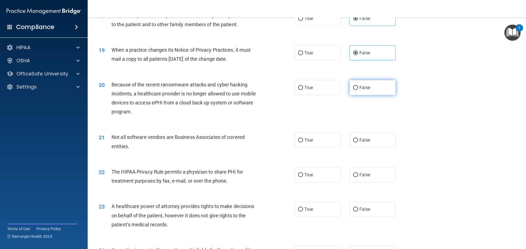
radio input "true"
click at [302, 114] on div "20 Because of the recent ransomware attacks and cyber hacking incidents, a heal…" at bounding box center [306, 99] width 424 height 53
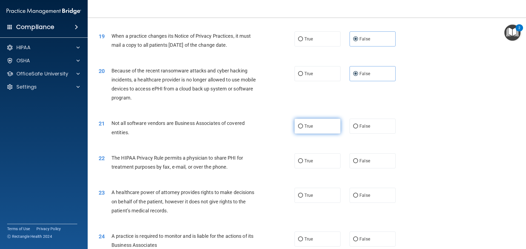
scroll to position [766, 0]
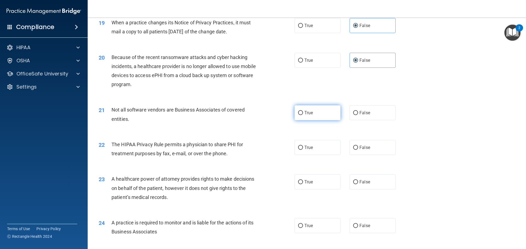
click at [334, 120] on label "True" at bounding box center [317, 112] width 46 height 15
click at [303, 115] on input "True" at bounding box center [300, 113] width 5 height 4
radio input "true"
click at [265, 121] on div "21 Not all software vendors are Business Associates of covered entities." at bounding box center [196, 115] width 212 height 21
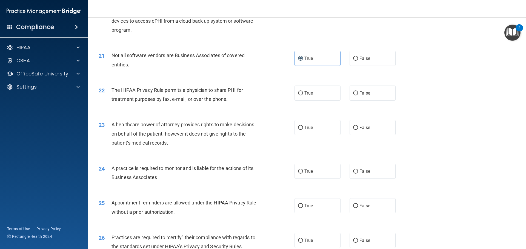
scroll to position [821, 0]
click at [309, 94] on span "True" at bounding box center [308, 92] width 8 height 5
click at [303, 94] on input "True" at bounding box center [300, 93] width 5 height 4
radio input "true"
click at [265, 114] on div "23 A healthcare power of attorney provides rights to make decisions on behalf o…" at bounding box center [306, 135] width 424 height 44
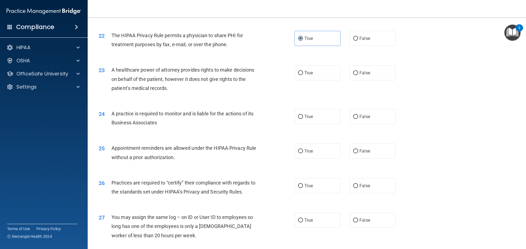
scroll to position [876, 0]
click at [362, 75] on span "False" at bounding box center [364, 72] width 11 height 5
click at [358, 75] on input "False" at bounding box center [355, 73] width 5 height 4
radio input "true"
click at [287, 96] on div "23 A healthcare power of attorney provides rights to make decisions on behalf o…" at bounding box center [306, 80] width 424 height 44
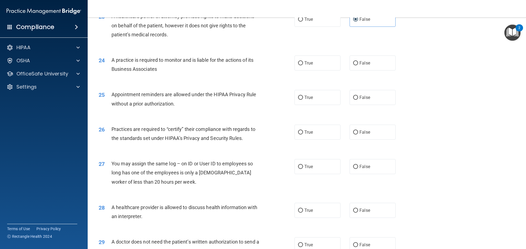
scroll to position [931, 0]
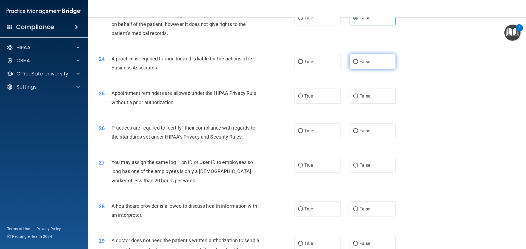
click at [363, 61] on span "False" at bounding box center [364, 61] width 11 height 5
click at [358, 61] on input "False" at bounding box center [355, 62] width 5 height 4
radio input "true"
click at [266, 76] on div "24 A practice is required to monitor and is liable for the actions of its Busin…" at bounding box center [306, 64] width 424 height 34
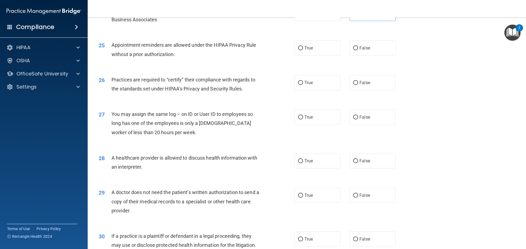
scroll to position [985, 0]
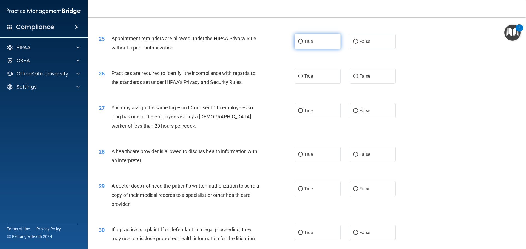
click at [321, 45] on label "True" at bounding box center [317, 41] width 46 height 15
click at [303, 44] on input "True" at bounding box center [300, 42] width 5 height 4
radio input "true"
click at [257, 61] on div "25 Appointment reminders are allowed under the HIPAA Privacy Rule without a pri…" at bounding box center [306, 44] width 424 height 34
click at [359, 77] on span "False" at bounding box center [364, 76] width 11 height 5
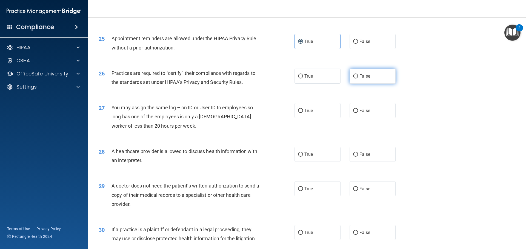
click at [358, 77] on input "False" at bounding box center [355, 76] width 5 height 4
radio input "true"
click at [270, 91] on div "26 Practices are required to “certify” their compliance with regards to the sta…" at bounding box center [306, 79] width 424 height 34
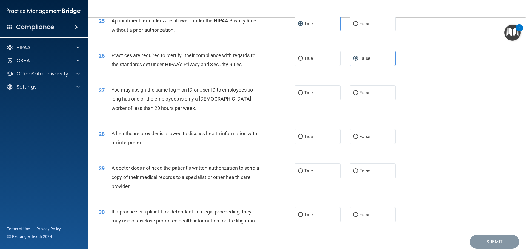
scroll to position [1013, 0]
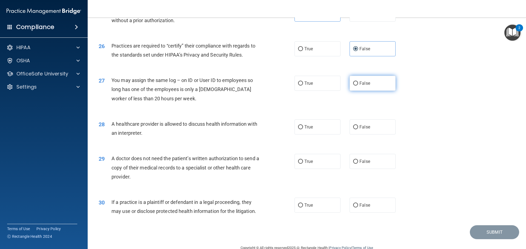
click at [361, 86] on label "False" at bounding box center [372, 83] width 46 height 15
click at [358, 86] on input "False" at bounding box center [355, 84] width 5 height 4
radio input "true"
click at [267, 101] on div "27 You may assign the same log – on ID or User ID to employees so long has one …" at bounding box center [196, 91] width 212 height 30
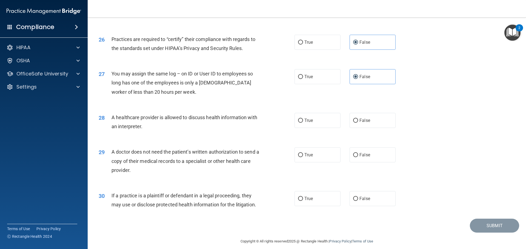
scroll to position [1025, 0]
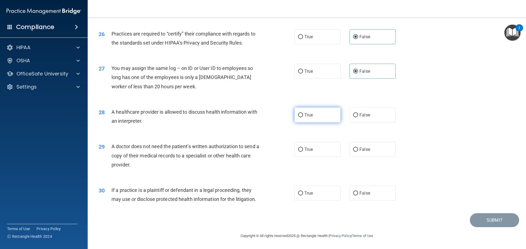
click at [335, 118] on label "True" at bounding box center [317, 115] width 46 height 15
click at [303, 117] on input "True" at bounding box center [300, 115] width 5 height 4
radio input "true"
click at [261, 128] on div "28 A healthcare provider is allowed to discuss health information with an inter…" at bounding box center [196, 118] width 212 height 21
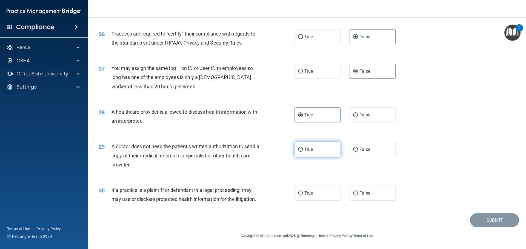
click at [331, 155] on label "True" at bounding box center [317, 149] width 46 height 15
click at [303, 152] on input "True" at bounding box center [300, 150] width 5 height 4
radio input "true"
click at [266, 132] on div "28 A healthcare provider is allowed to discuss health information with an inter…" at bounding box center [306, 118] width 424 height 34
click at [321, 196] on label "True" at bounding box center [317, 193] width 46 height 15
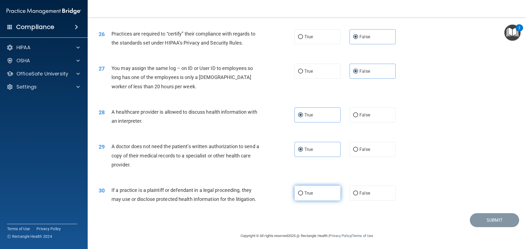
click at [303, 196] on input "True" at bounding box center [300, 194] width 5 height 4
radio input "true"
click at [506, 222] on button "Submit" at bounding box center [493, 221] width 49 height 14
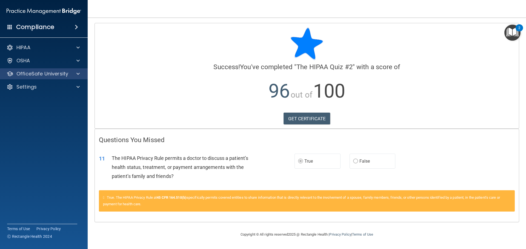
click at [53, 79] on div "OfficeSafe University" at bounding box center [44, 73] width 88 height 11
click at [63, 77] on p "OfficeSafe University" at bounding box center [42, 74] width 52 height 7
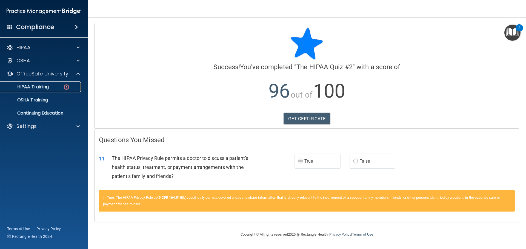
click at [57, 88] on div "HIPAA Training" at bounding box center [41, 86] width 75 height 5
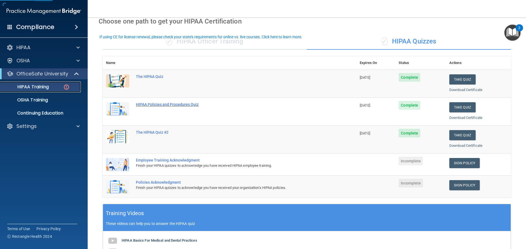
scroll to position [27, 0]
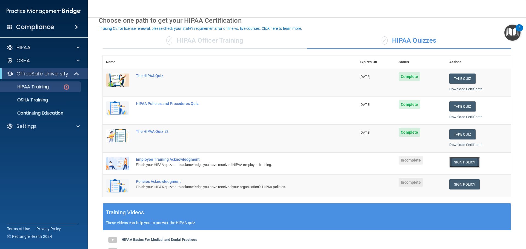
click at [457, 164] on link "Sign Policy" at bounding box center [464, 162] width 30 height 10
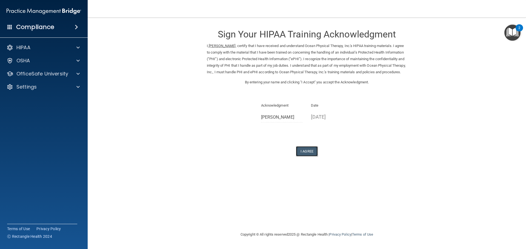
click at [310, 157] on button "I Agree" at bounding box center [307, 151] width 22 height 10
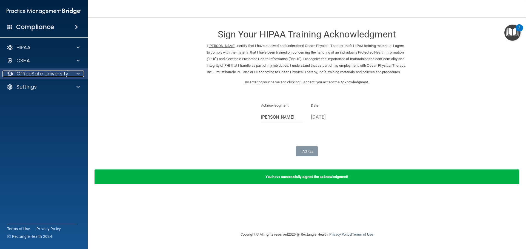
click at [59, 75] on p "OfficeSafe University" at bounding box center [42, 74] width 52 height 7
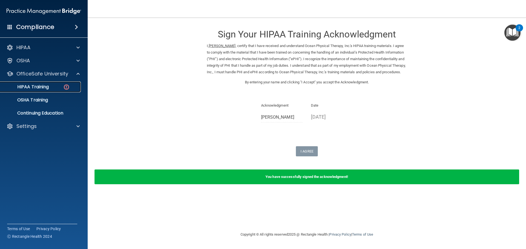
click at [54, 91] on link "HIPAA Training" at bounding box center [38, 87] width 86 height 11
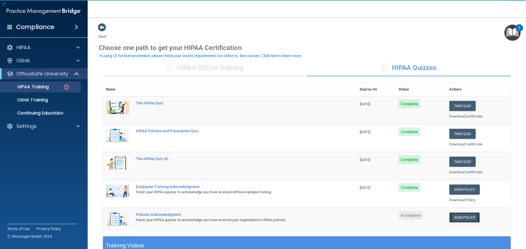
click at [462, 220] on link "Sign Policy" at bounding box center [464, 218] width 30 height 10
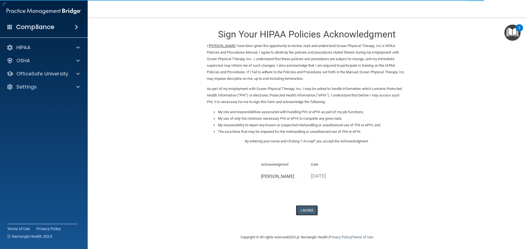
click at [312, 210] on button "I Agree" at bounding box center [307, 211] width 22 height 10
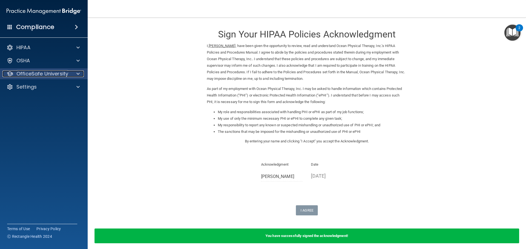
click at [35, 76] on p "OfficeSafe University" at bounding box center [42, 74] width 52 height 7
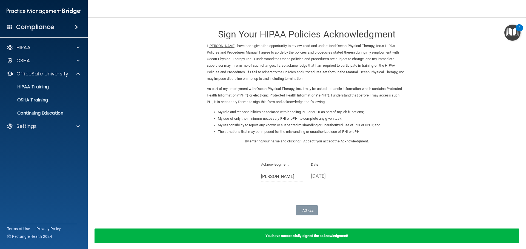
click at [49, 138] on accordion "HIPAA Documents and Policies Report an Incident Business Associates Emergency P…" at bounding box center [44, 109] width 88 height 139
